Goal: Information Seeking & Learning: Learn about a topic

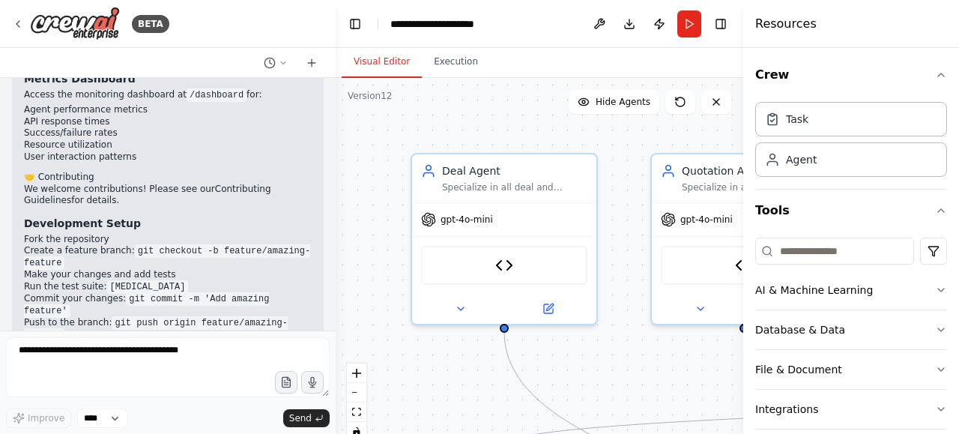
drag, startPoint x: 127, startPoint y: 294, endPoint x: 81, endPoint y: 212, distance: 94.6
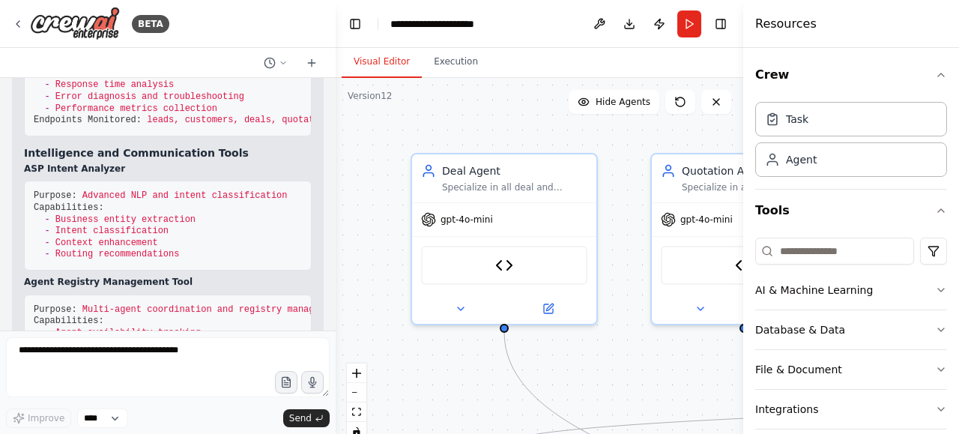
scroll to position [90208, 0]
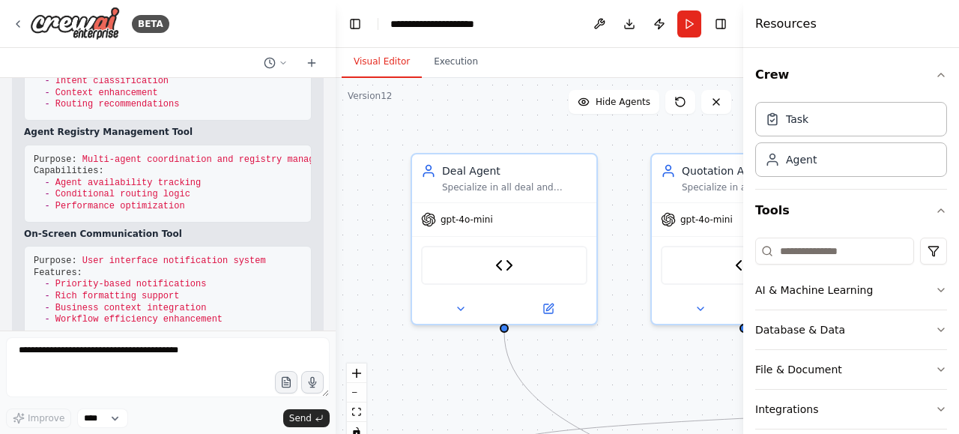
drag, startPoint x: 299, startPoint y: 209, endPoint x: 37, endPoint y: 232, distance: 263.2
copy div "LOR Ipsumd Sitametcon ADI Elits-Doeiu Tempor [![InciDI](utlab: //etd.magnaal.en…"
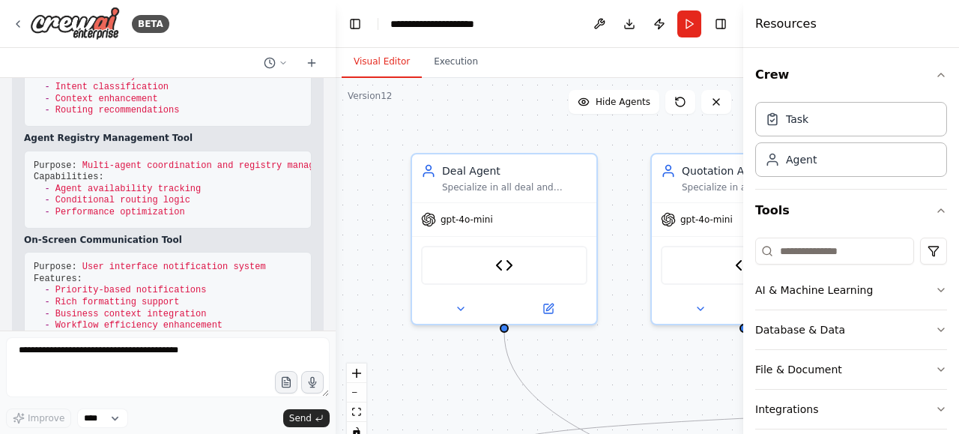
scroll to position [90133, 0]
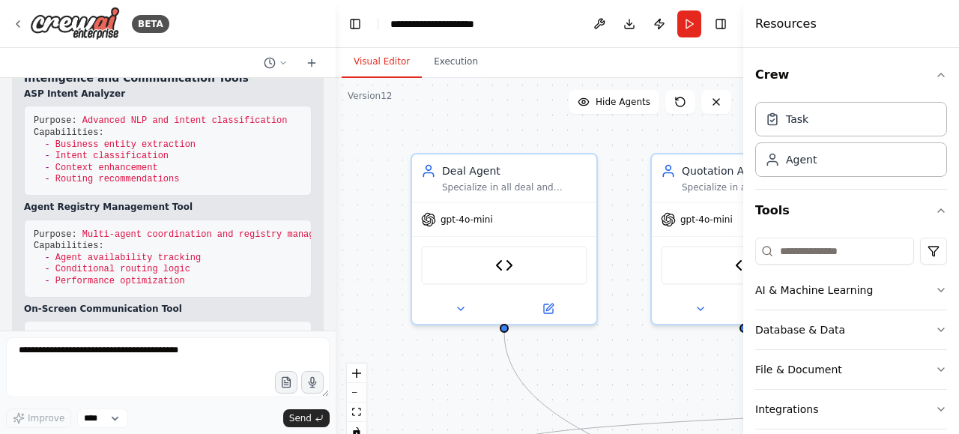
drag, startPoint x: 155, startPoint y: 155, endPoint x: 151, endPoint y: 136, distance: 19.8
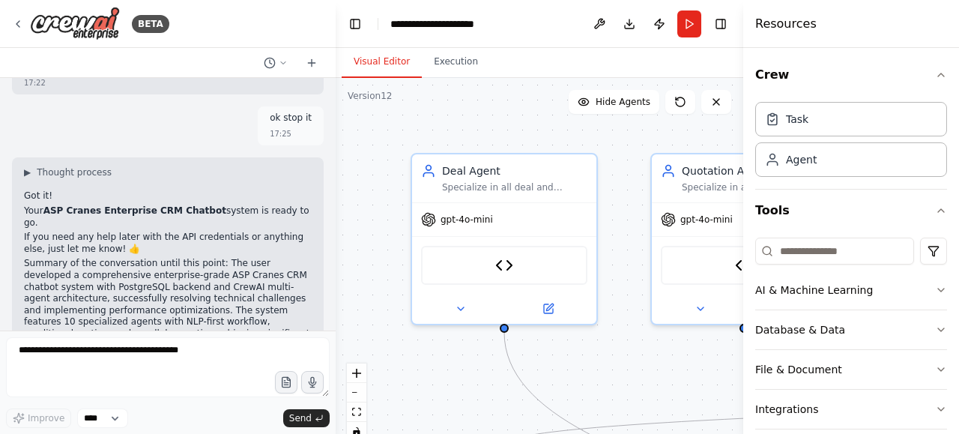
scroll to position [85113, 0]
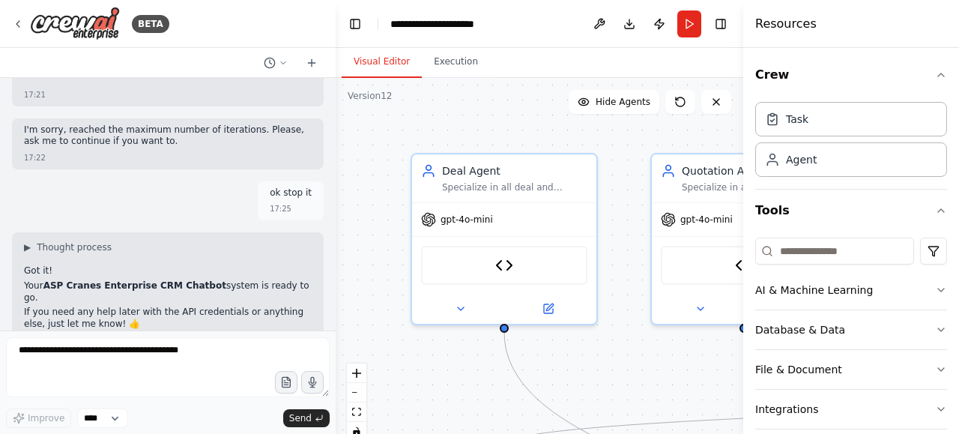
drag, startPoint x: 144, startPoint y: 159, endPoint x: 22, endPoint y: 185, distance: 124.2
copy div "ASP Cranes Enterprise CRM Multi-Agent System Documentation System Overview The …"
